Goal: Transaction & Acquisition: Purchase product/service

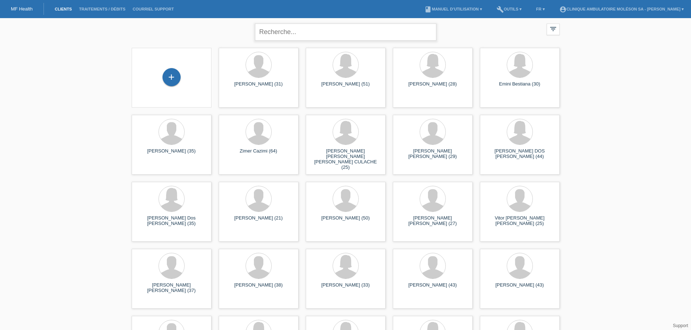
drag, startPoint x: 313, startPoint y: 40, endPoint x: 316, endPoint y: 37, distance: 3.9
click at [313, 40] on input "text" at bounding box center [345, 32] width 181 height 17
type input "viap"
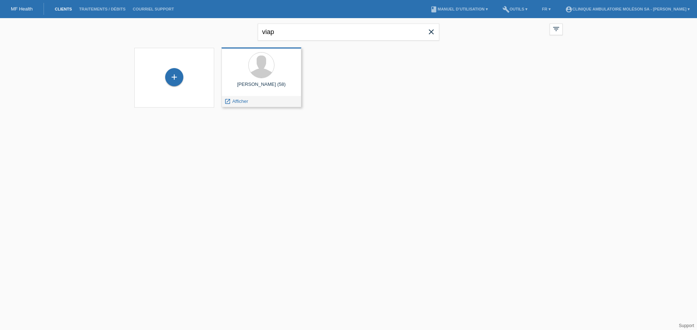
click at [280, 68] on div at bounding box center [261, 65] width 68 height 27
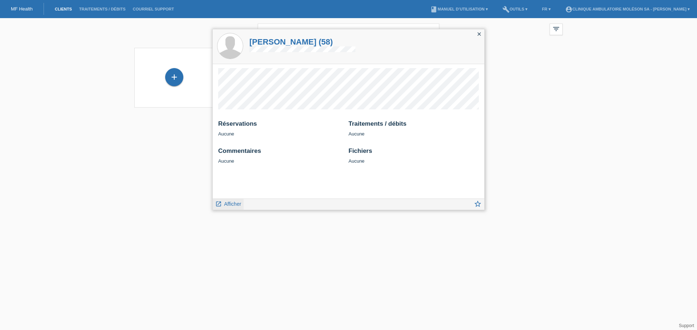
click at [227, 205] on span "Afficher" at bounding box center [232, 204] width 17 height 6
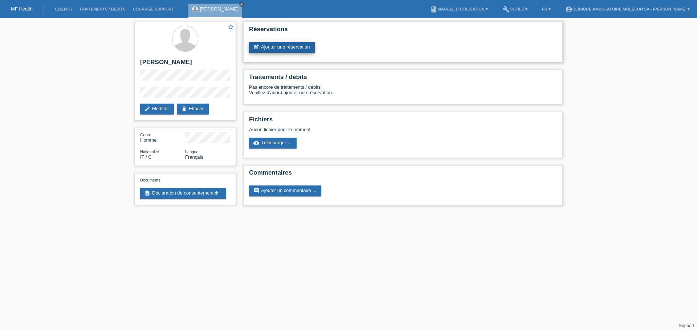
click at [292, 49] on link "post_add Ajouter une réservation" at bounding box center [282, 47] width 66 height 11
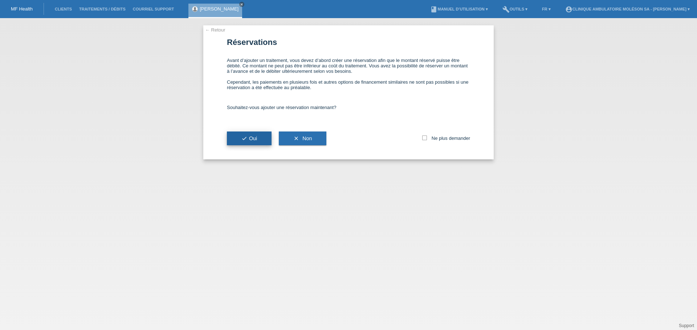
click at [255, 137] on span "check Oui" at bounding box center [249, 139] width 16 height 6
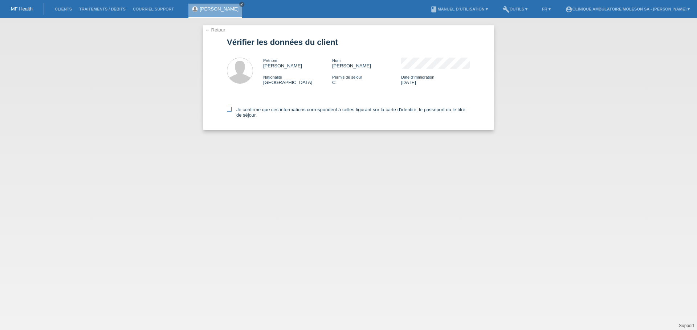
click at [230, 110] on icon at bounding box center [229, 109] width 5 height 5
click at [230, 110] on input "Je confirme que ces informations correspondent à celles figurant sur la carte d…" at bounding box center [229, 109] width 5 height 5
checkbox input "true"
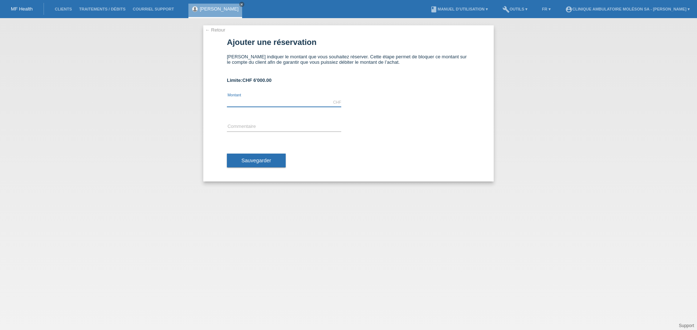
click at [282, 105] on input "text" at bounding box center [284, 102] width 114 height 9
click at [263, 102] on input "text" at bounding box center [284, 102] width 114 height 9
type input "2300.00"
click at [250, 128] on input "text" at bounding box center [284, 127] width 114 height 9
click at [251, 129] on input "ttt laser" at bounding box center [284, 127] width 114 height 9
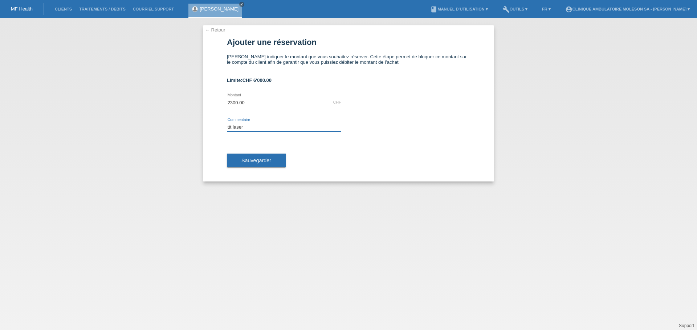
drag, startPoint x: 252, startPoint y: 130, endPoint x: 207, endPoint y: 127, distance: 44.7
click at [205, 126] on div "← Retour Ajouter une réservation Veuillez indiquer le montant que vous souhaite…" at bounding box center [348, 103] width 290 height 156
type input "TTT [MEDICAL_DATA]"
click at [237, 159] on button "Sauvegarder" at bounding box center [256, 161] width 59 height 14
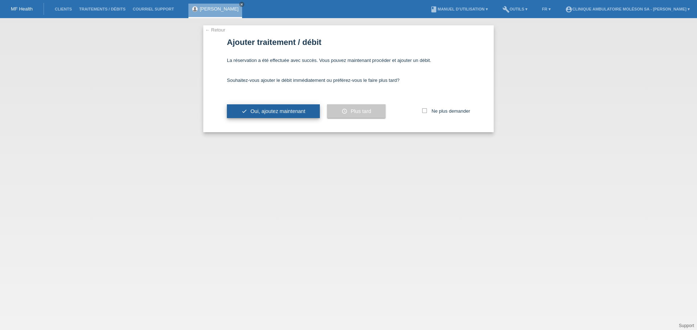
click at [283, 110] on span "Oui, ajoutez maintenant" at bounding box center [277, 111] width 55 height 6
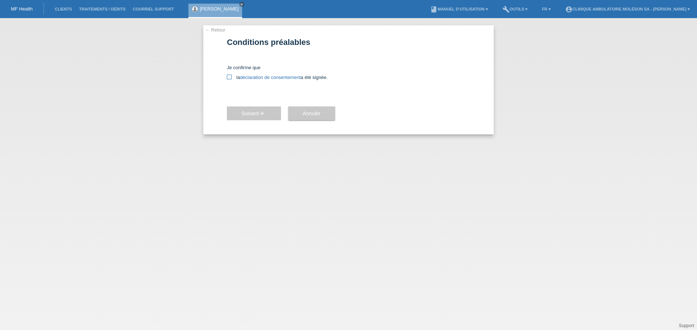
click at [229, 79] on icon at bounding box center [229, 77] width 5 height 5
click at [229, 79] on input "la déclaration de consentement a été signée." at bounding box center [229, 77] width 5 height 5
checkbox input "true"
click at [255, 112] on span "Suivant arrow_forward" at bounding box center [253, 114] width 25 height 6
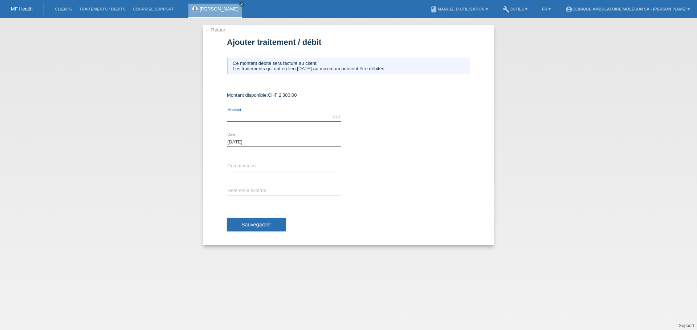
click at [250, 116] on input "text" at bounding box center [284, 117] width 114 height 9
type input "2250.00"
click at [247, 167] on input "text" at bounding box center [284, 166] width 114 height 9
type input "TTT [MEDICAL_DATA]"
click at [247, 193] on input "text" at bounding box center [284, 191] width 114 height 9
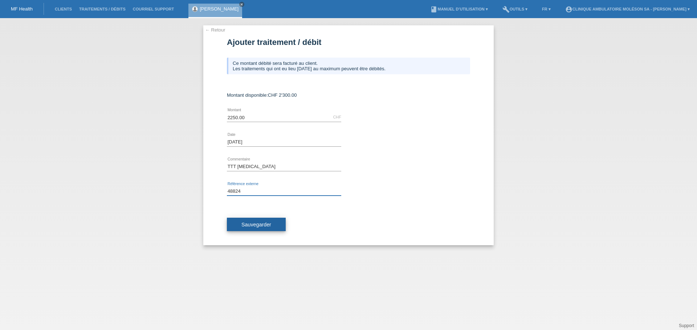
type input "48824"
click at [254, 228] on button "Sauvegarder" at bounding box center [256, 225] width 59 height 14
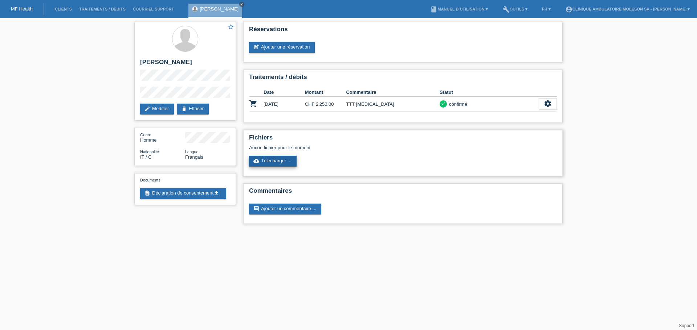
click at [278, 159] on link "cloud_upload Télécharger ..." at bounding box center [273, 161] width 48 height 11
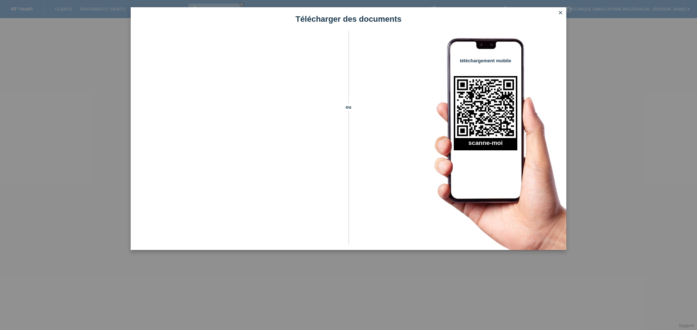
click at [558, 13] on icon "close" at bounding box center [560, 13] width 6 height 6
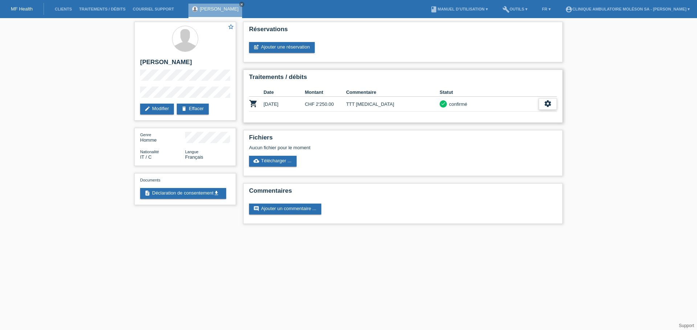
click at [546, 104] on icon "settings" at bounding box center [547, 104] width 8 height 8
click at [549, 103] on icon "settings" at bounding box center [547, 104] width 8 height 8
click at [527, 127] on span "Télécharger CGV" at bounding box center [515, 127] width 39 height 9
click at [545, 103] on icon "settings" at bounding box center [547, 104] width 8 height 8
click at [509, 138] on span "Télécharger décompte" at bounding box center [520, 138] width 49 height 9
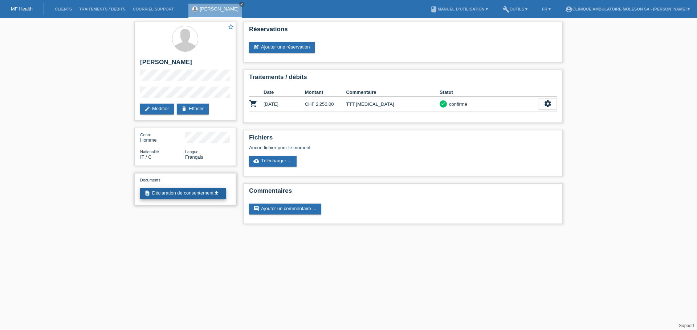
click at [194, 199] on link "description Déclaration de consentement get_app" at bounding box center [183, 193] width 86 height 11
click at [546, 106] on icon "settings" at bounding box center [547, 104] width 8 height 8
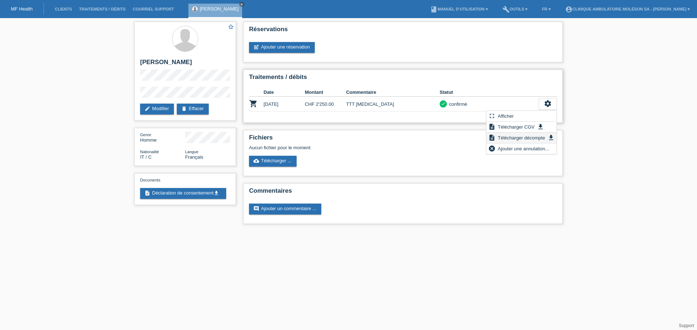
click at [552, 137] on icon "get_app" at bounding box center [550, 137] width 7 height 7
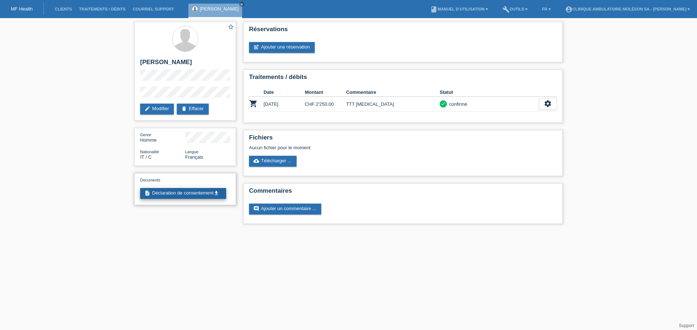
click at [167, 199] on link "description Déclaration de consentement get_app" at bounding box center [183, 193] width 86 height 11
click at [259, 161] on icon "cloud_upload" at bounding box center [256, 161] width 6 height 6
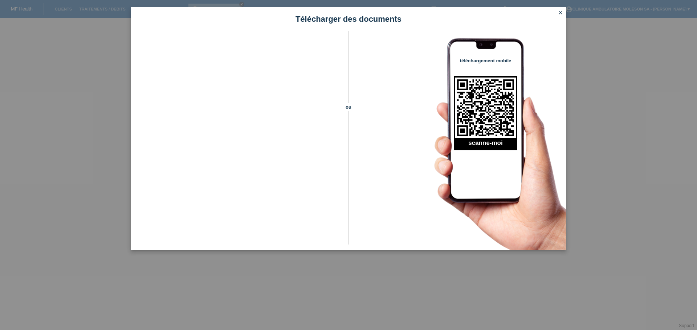
click at [561, 13] on icon "close" at bounding box center [560, 13] width 6 height 6
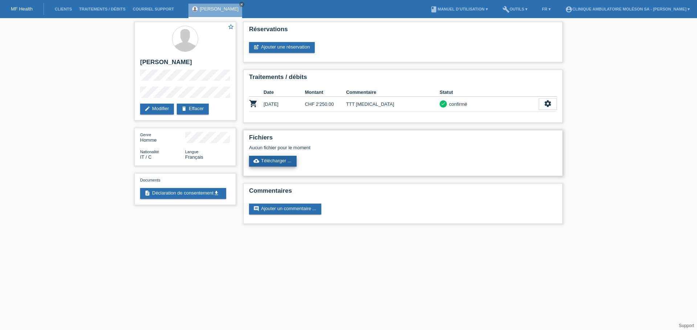
click at [288, 164] on link "cloud_upload Télécharger ..." at bounding box center [273, 161] width 48 height 11
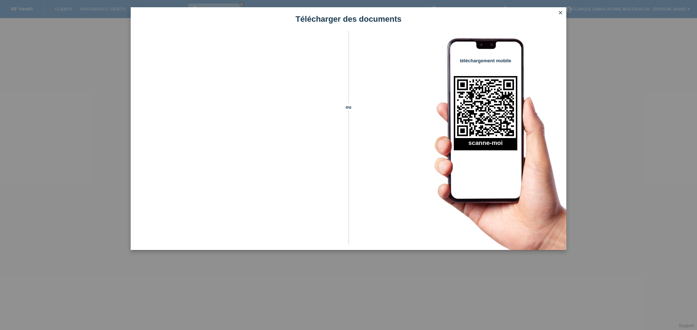
click at [562, 12] on icon "close" at bounding box center [560, 13] width 6 height 6
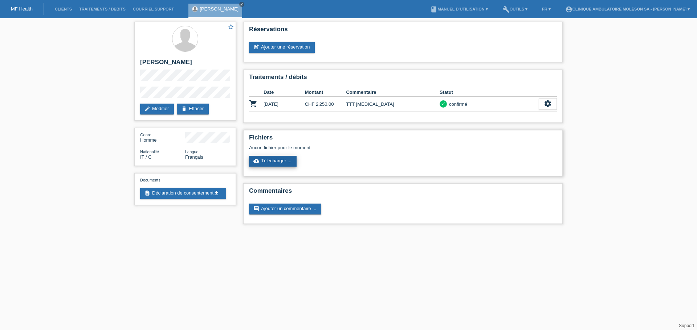
click at [279, 163] on link "cloud_upload Télécharger ..." at bounding box center [273, 161] width 48 height 11
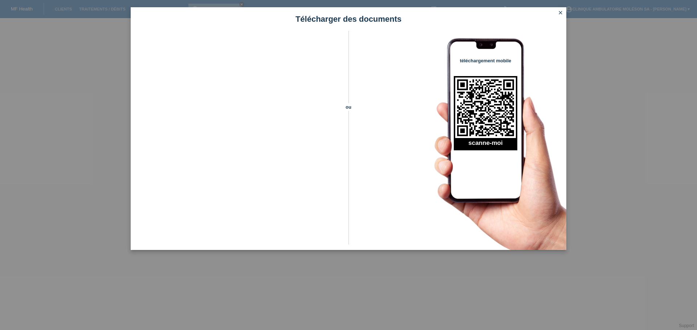
click at [562, 12] on icon "close" at bounding box center [560, 13] width 6 height 6
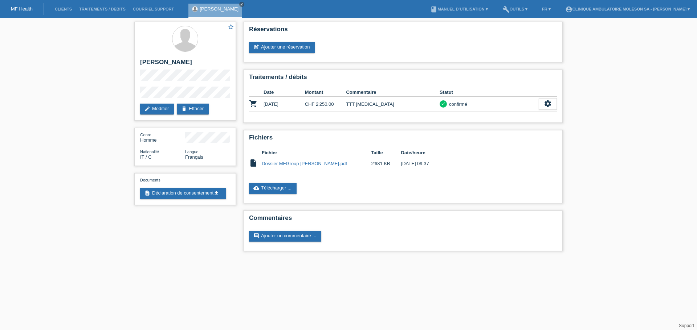
click at [684, 5] on li "account_circle Clinique ambulatoire Moléson SA - [PERSON_NAME] ▾" at bounding box center [627, 9] width 132 height 19
click at [681, 7] on link "account_circle Clinique ambulatoire Moléson SA - [PERSON_NAME] ▾" at bounding box center [627, 9] width 132 height 4
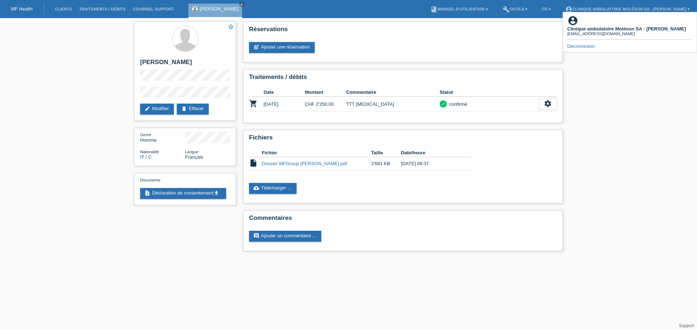
click at [586, 44] on link "Déconnexion" at bounding box center [581, 46] width 28 height 5
